Goal: Navigation & Orientation: Find specific page/section

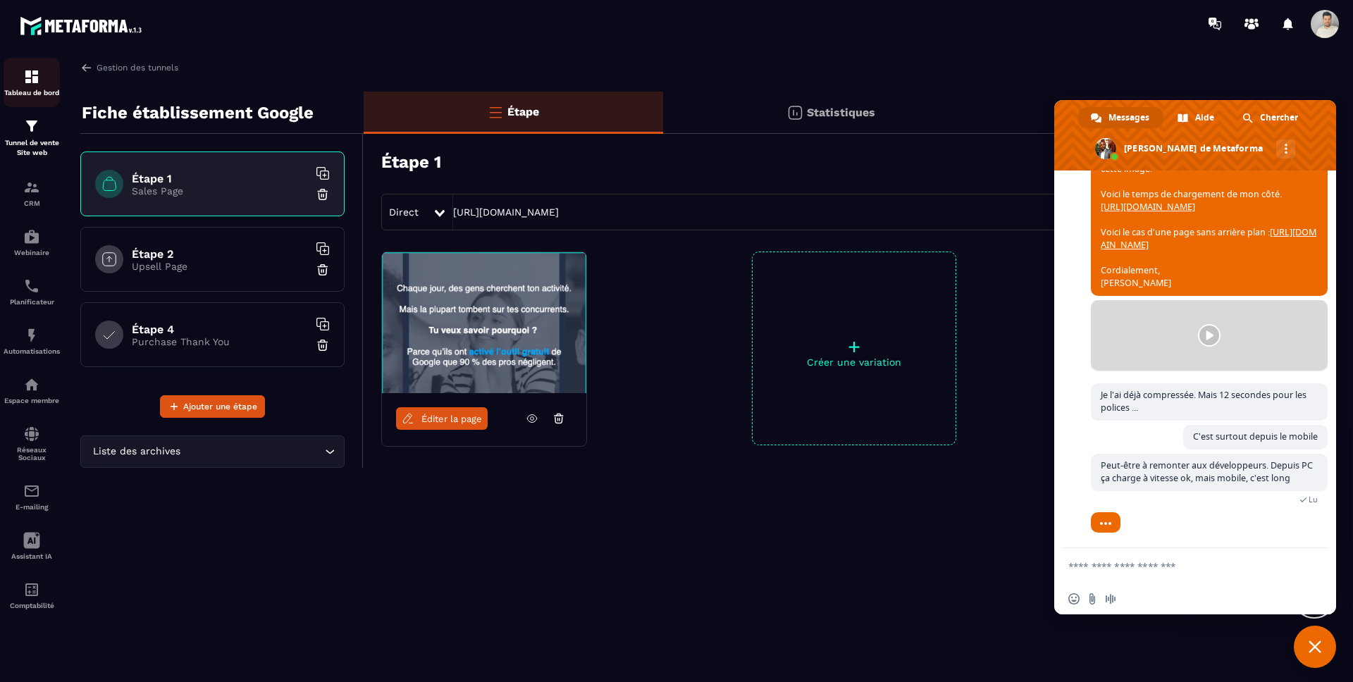
click at [40, 75] on div "Tableau de bord" at bounding box center [32, 82] width 56 height 28
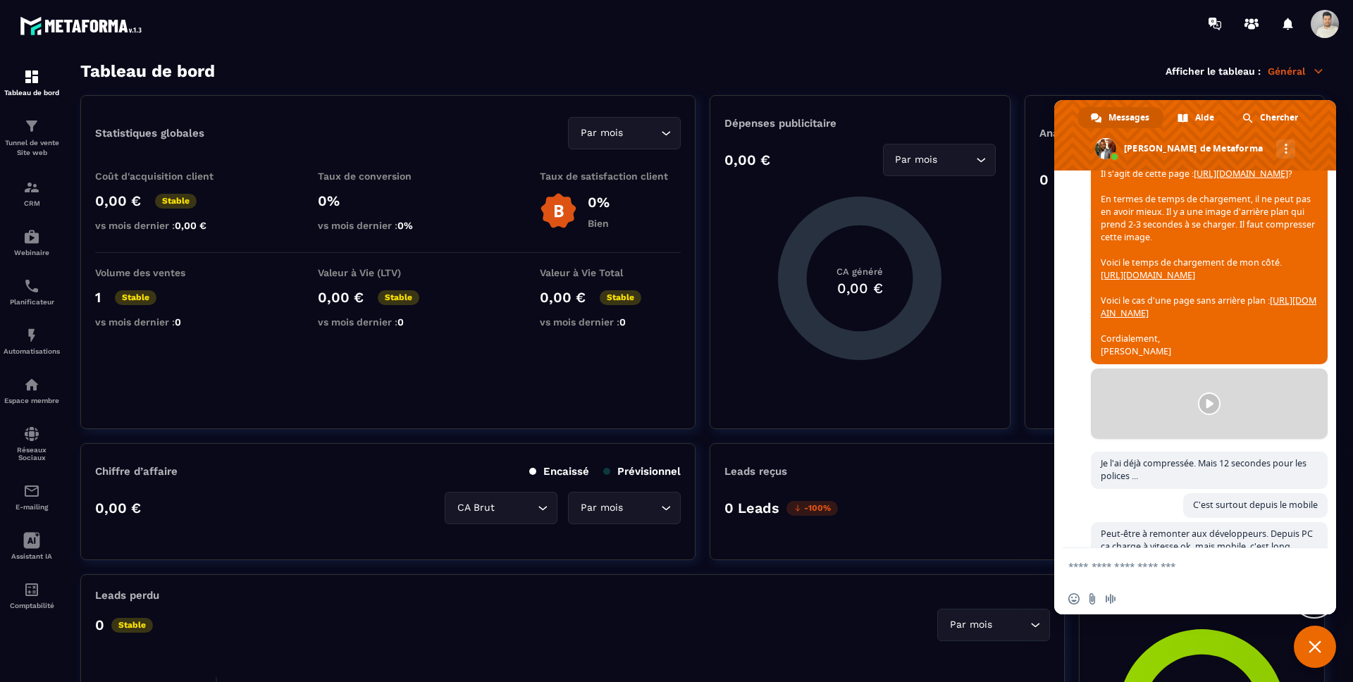
scroll to position [317, 0]
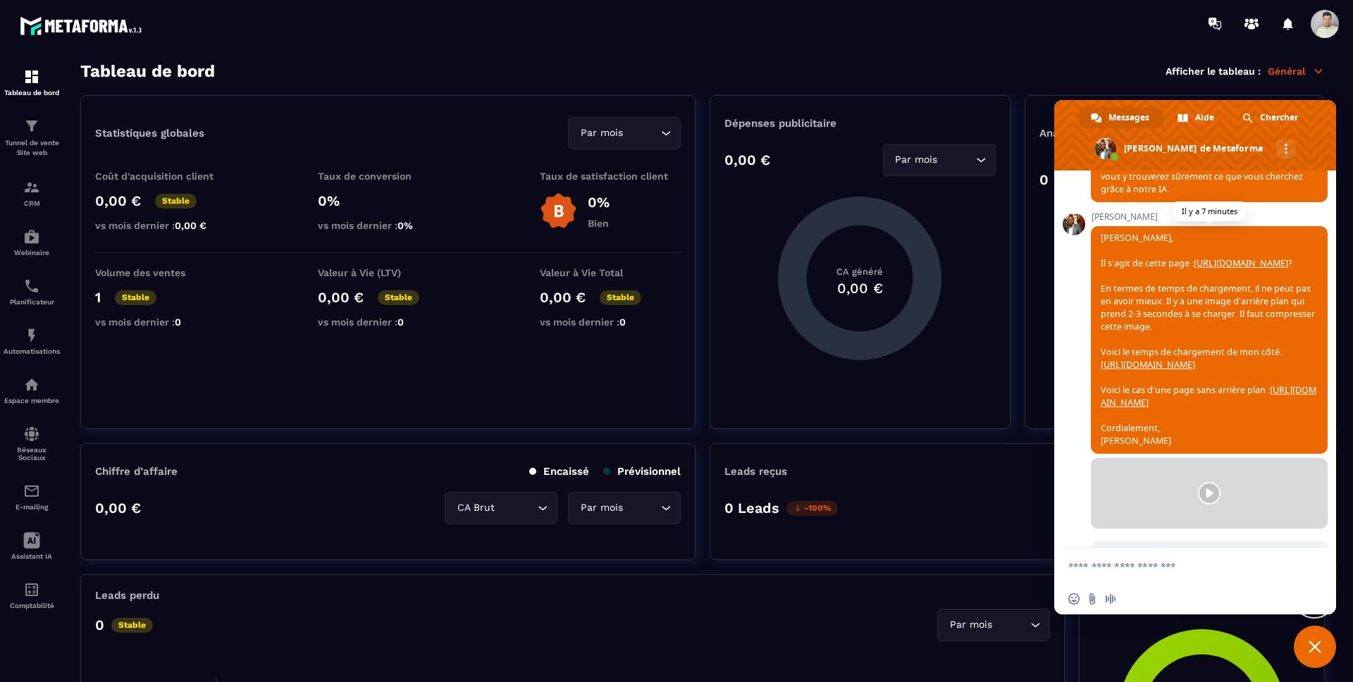
click at [1217, 409] on link "[URL][DOMAIN_NAME]" at bounding box center [1209, 396] width 216 height 25
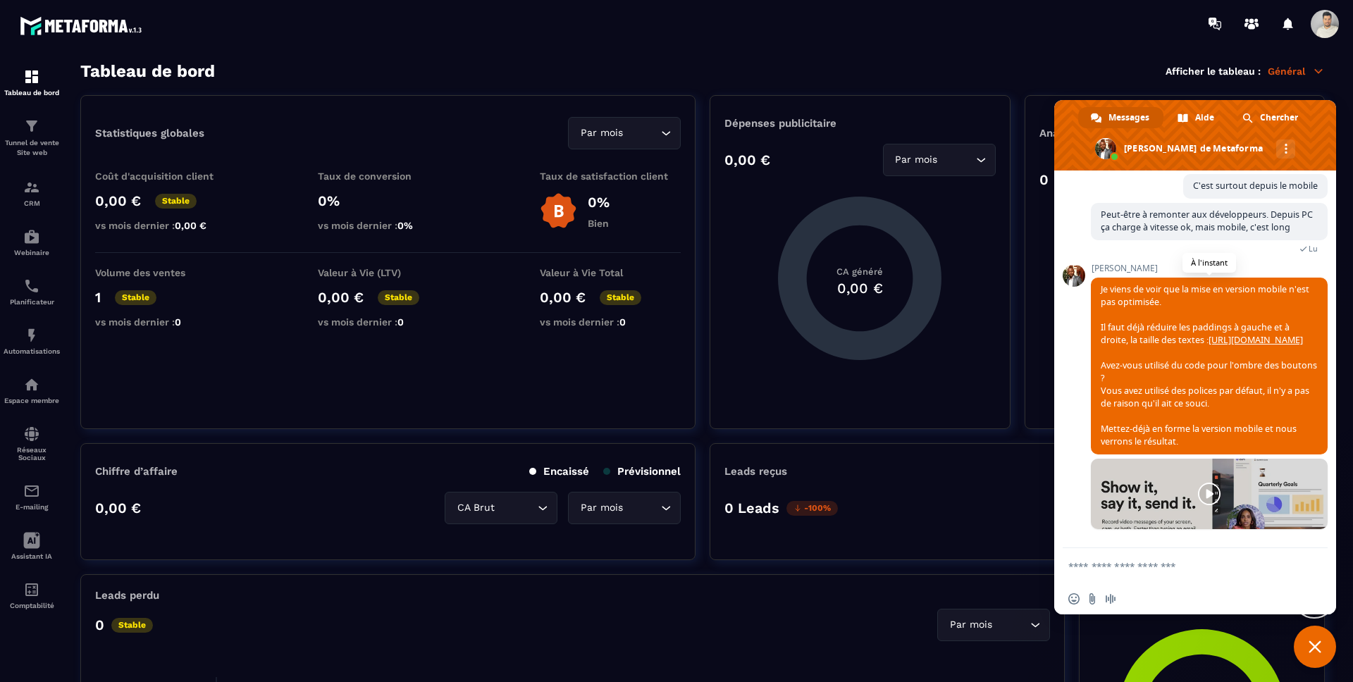
click at [1205, 283] on span "[PERSON_NAME] de voir que la mise en version mobile n'est pas optimisée. Il fau…" at bounding box center [1209, 366] width 237 height 177
click at [1154, 566] on textarea "Entrez votre message..." at bounding box center [1179, 566] width 223 height 13
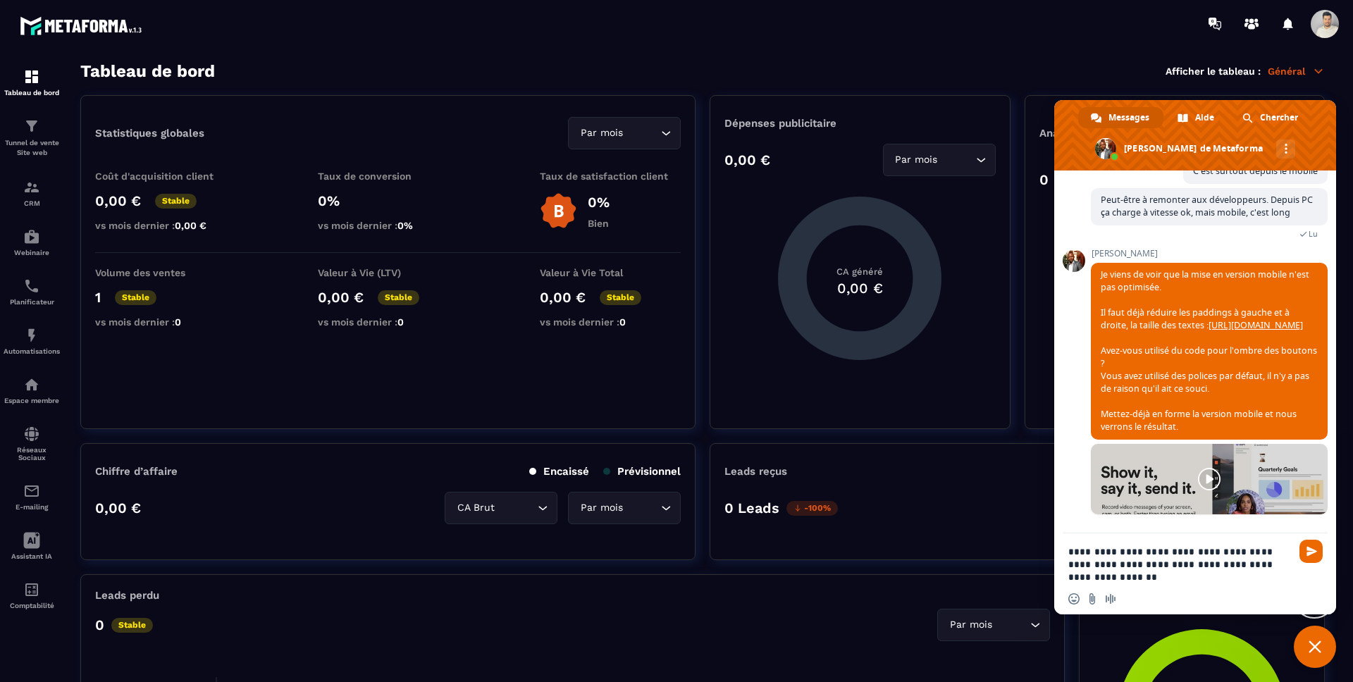
type textarea "**********"
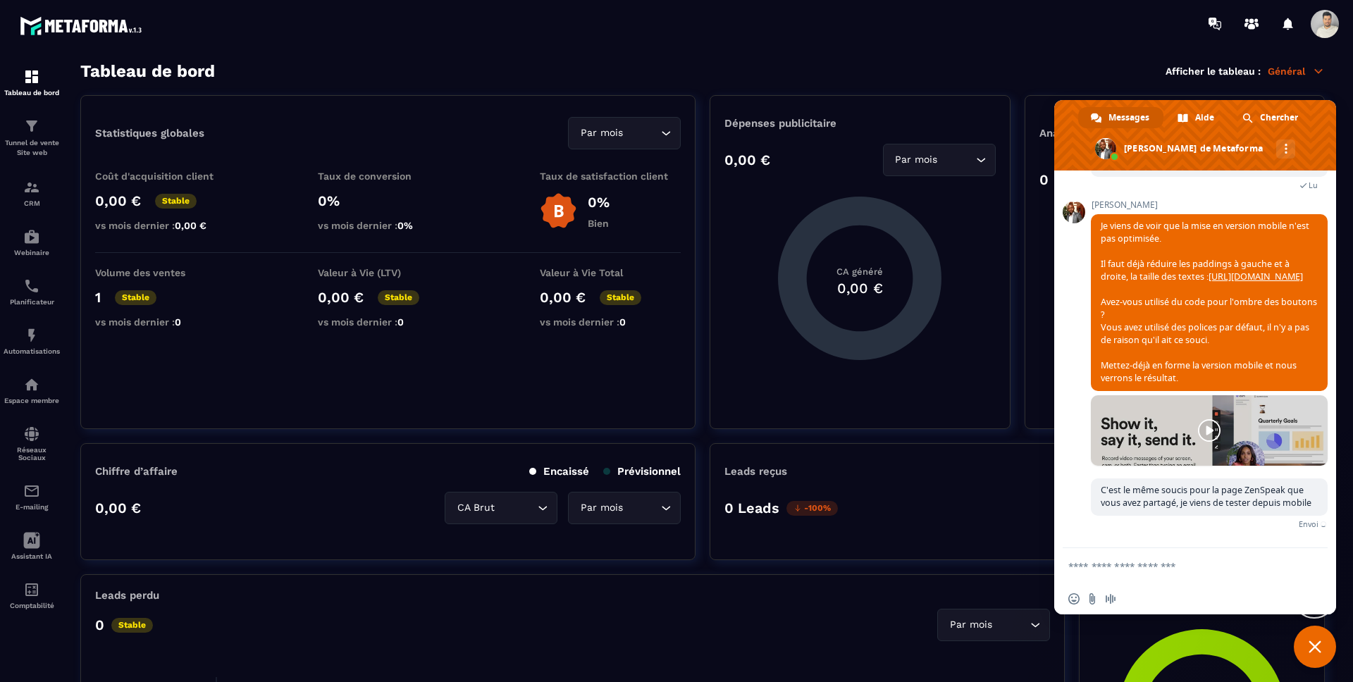
scroll to position [887, 0]
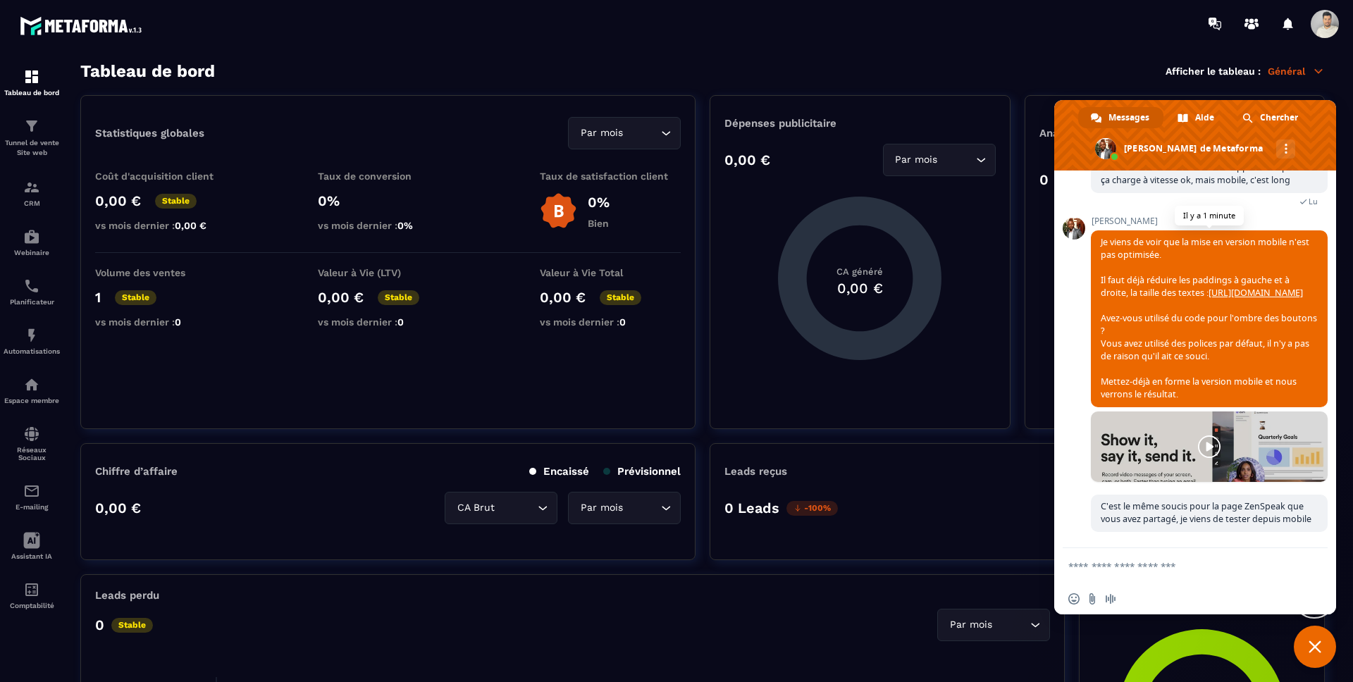
click at [1255, 287] on link "[URL][DOMAIN_NAME]" at bounding box center [1256, 293] width 94 height 12
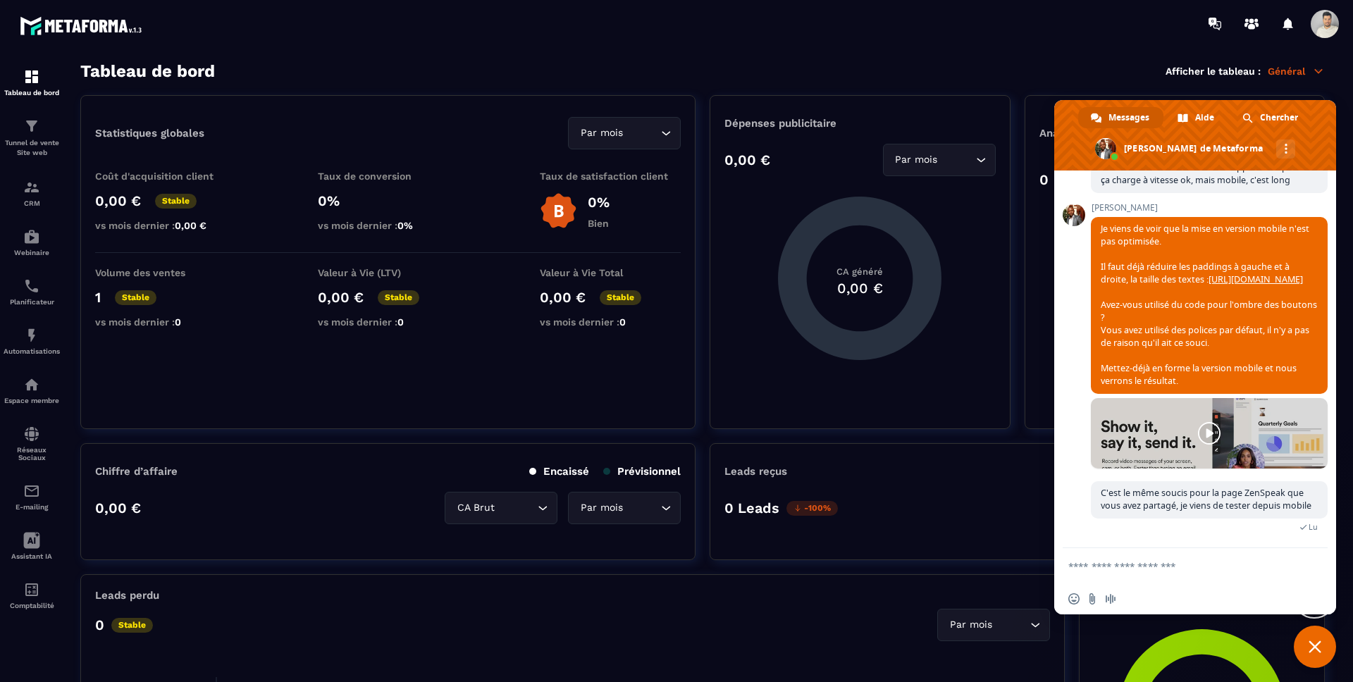
click at [374, 54] on section "Tableau de bord Tunnel de vente Site web CRM Webinaire Planificateur Automatisa…" at bounding box center [676, 372] width 1353 height 650
click at [20, 137] on div "Tunnel de vente Site web" at bounding box center [32, 138] width 56 height 40
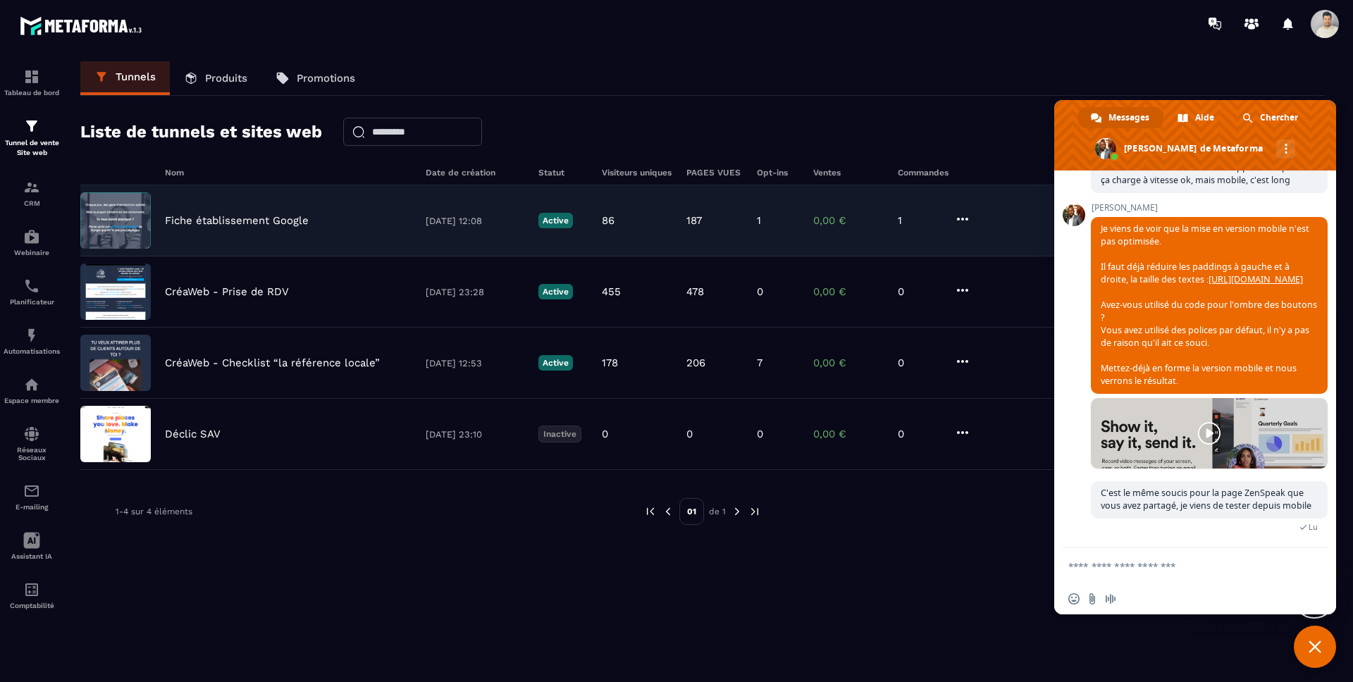
click at [214, 221] on p "Fiche établissement Google" at bounding box center [237, 220] width 144 height 13
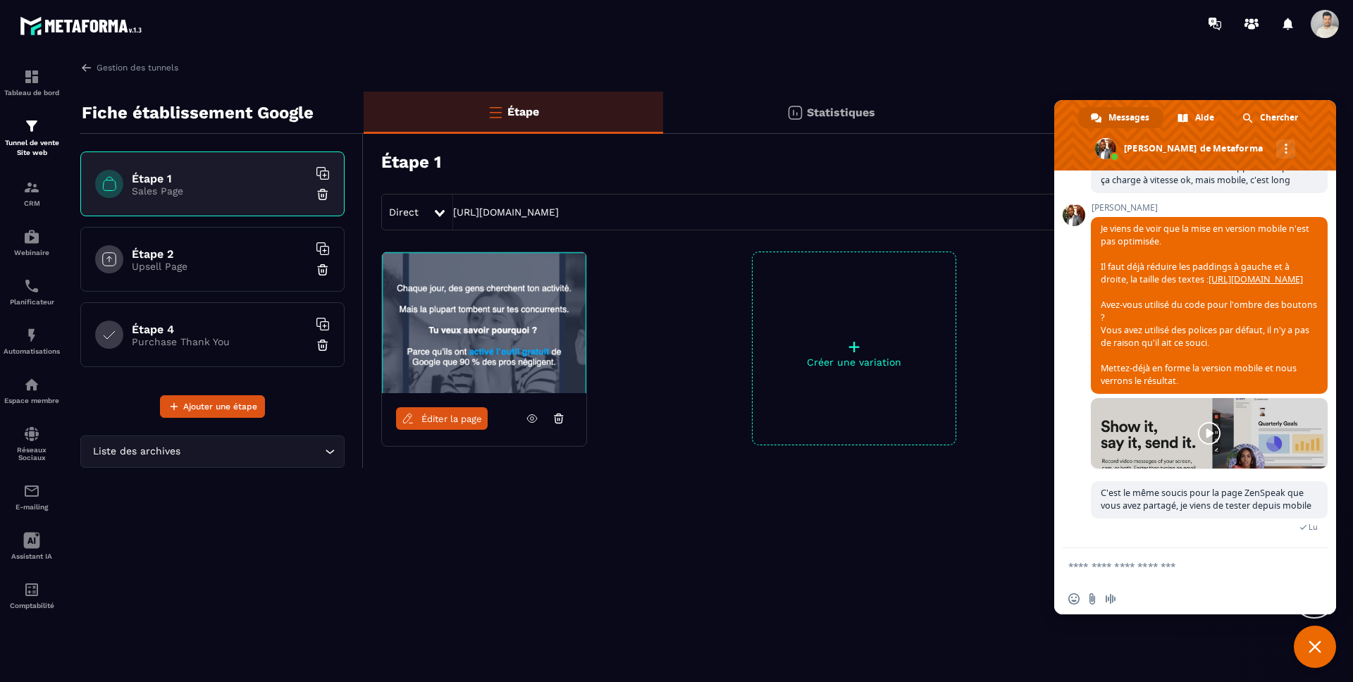
click at [462, 426] on link "Éditer la page" at bounding box center [442, 418] width 92 height 23
